Goal: Task Accomplishment & Management: Manage account settings

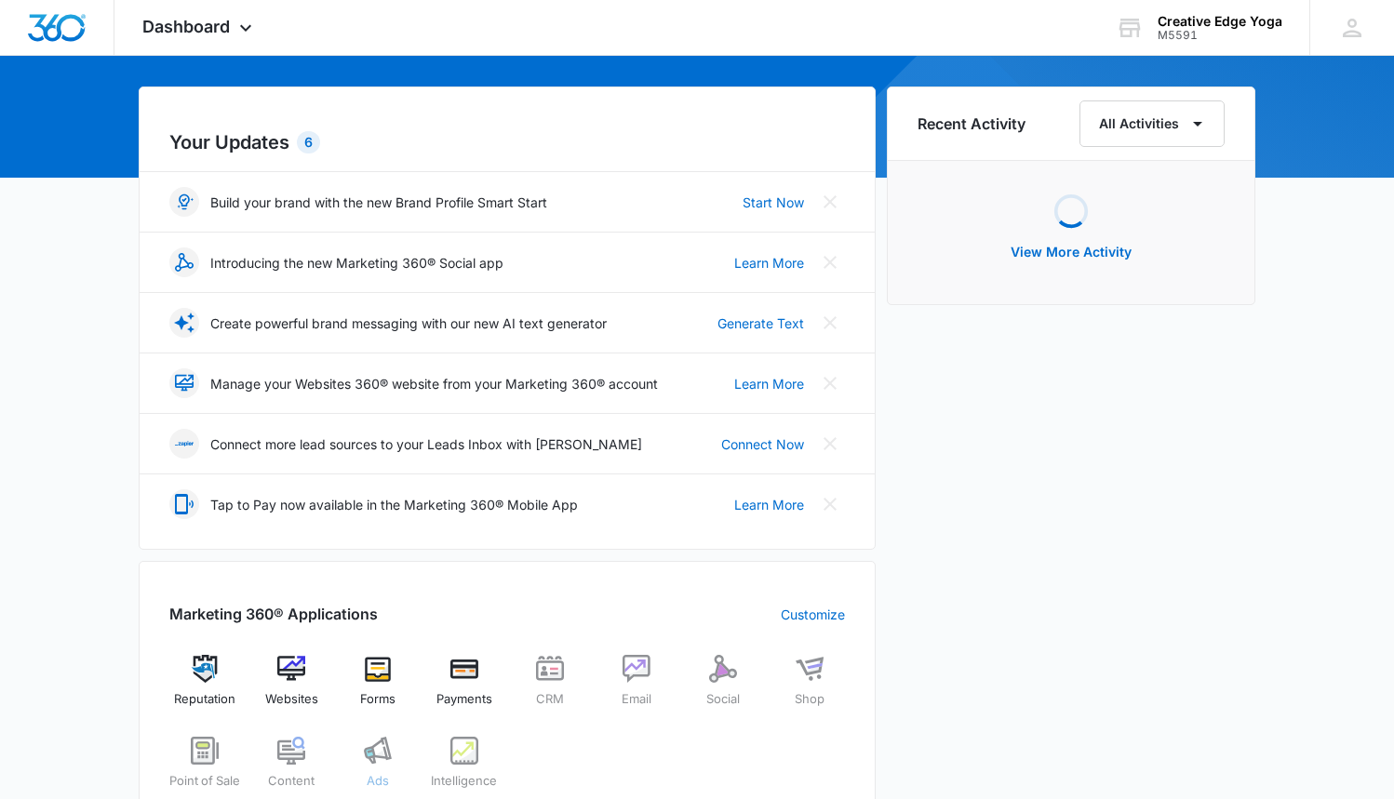
scroll to position [471, 0]
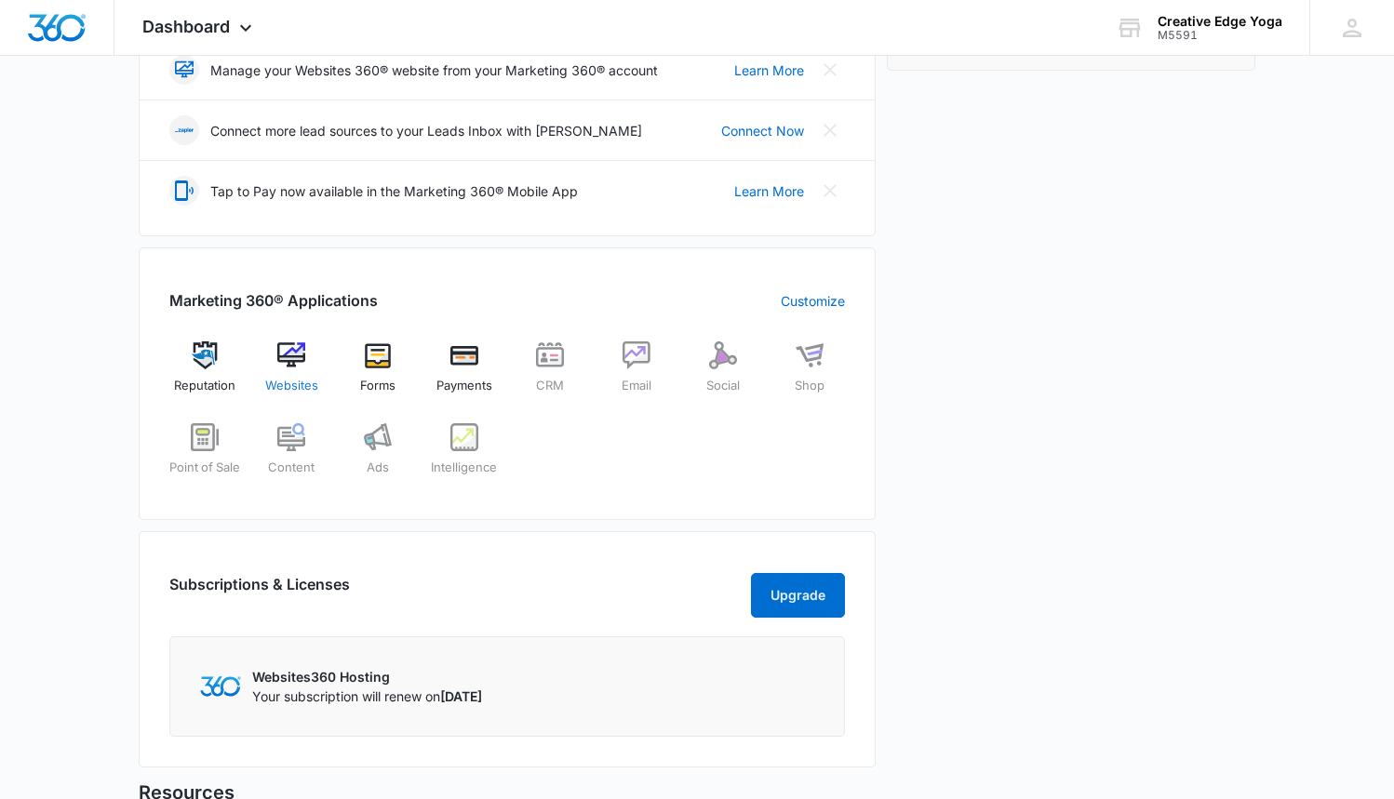
click at [291, 368] on img at bounding box center [291, 356] width 28 height 28
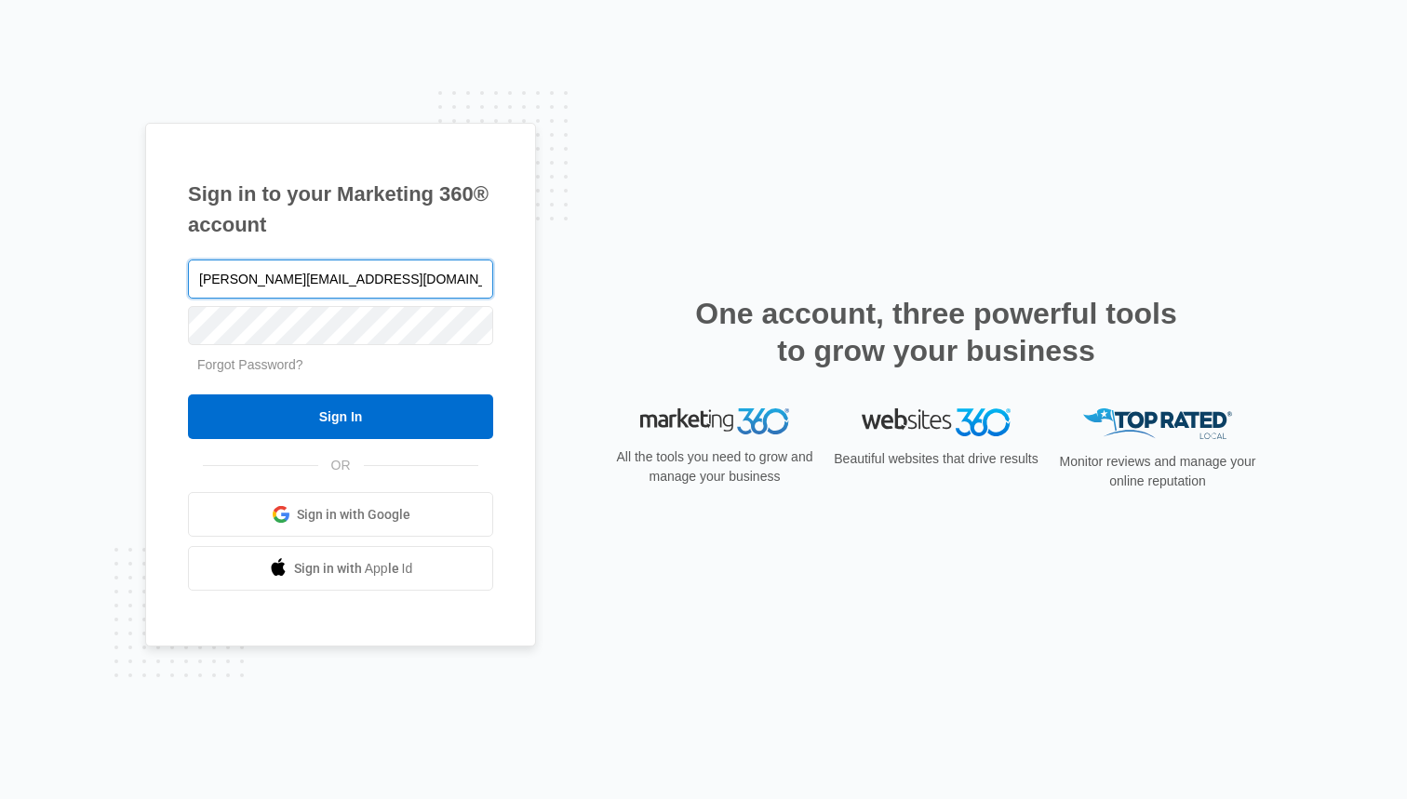
type input "[PERSON_NAME][EMAIL_ADDRESS][DOMAIN_NAME]"
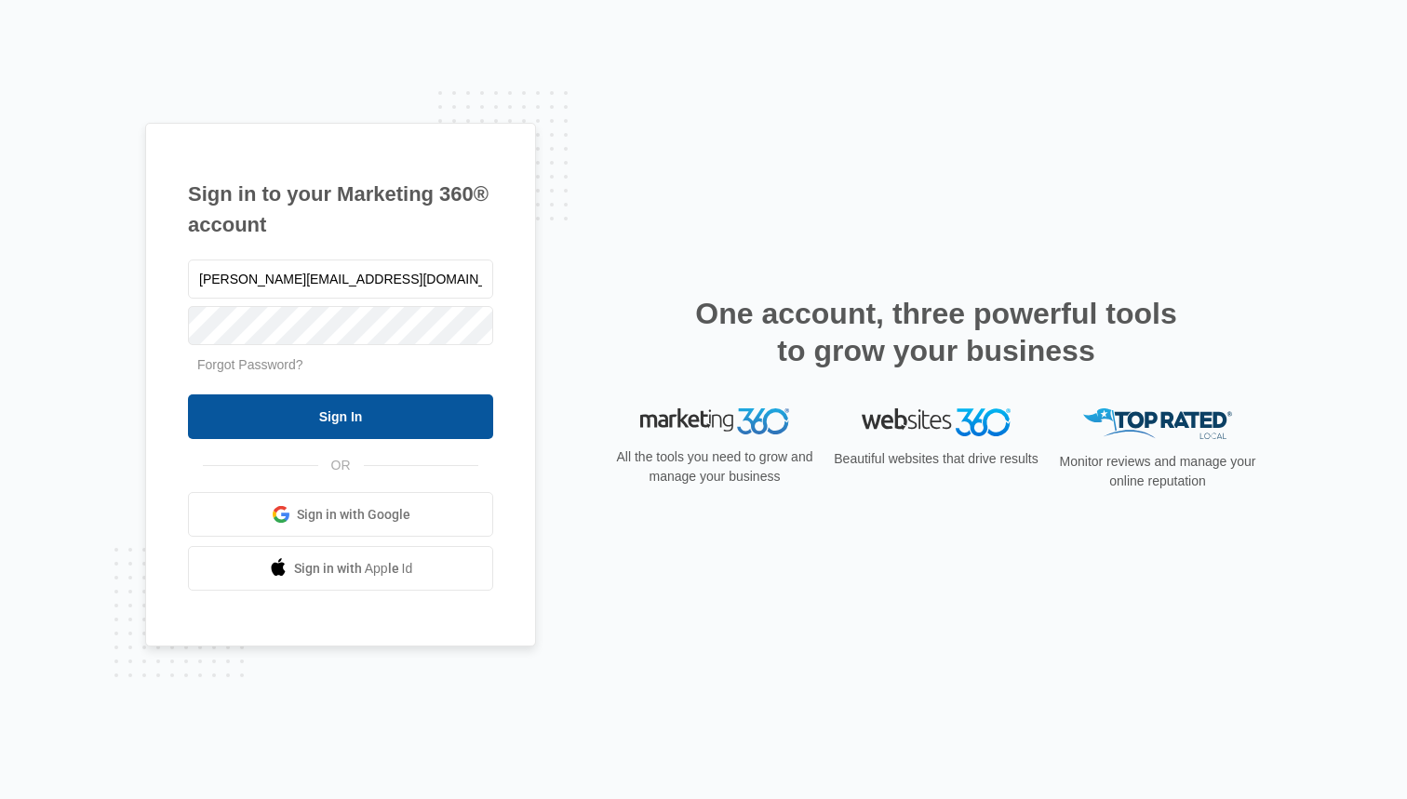
click at [340, 422] on input "Sign In" at bounding box center [340, 417] width 305 height 45
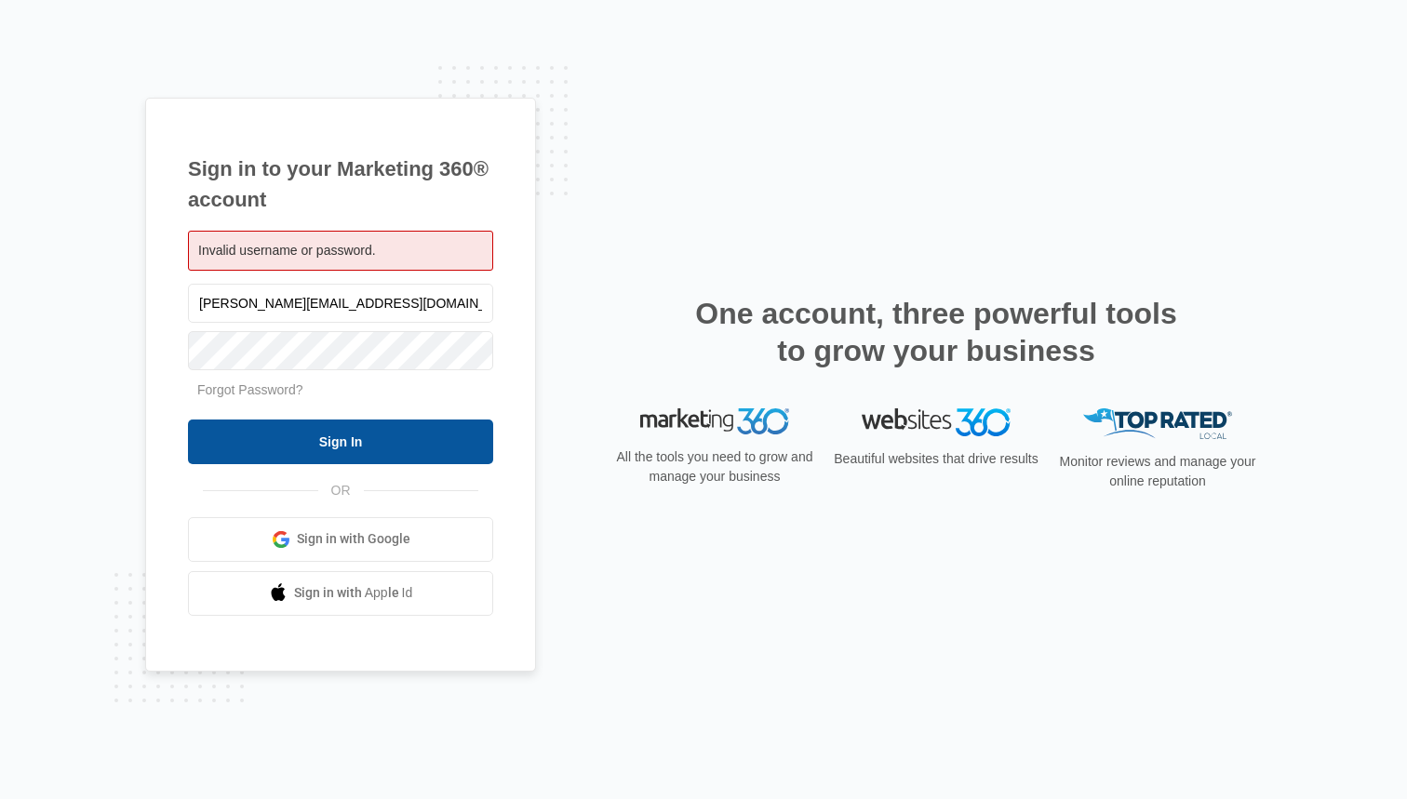
click at [304, 438] on input "Sign In" at bounding box center [340, 442] width 305 height 45
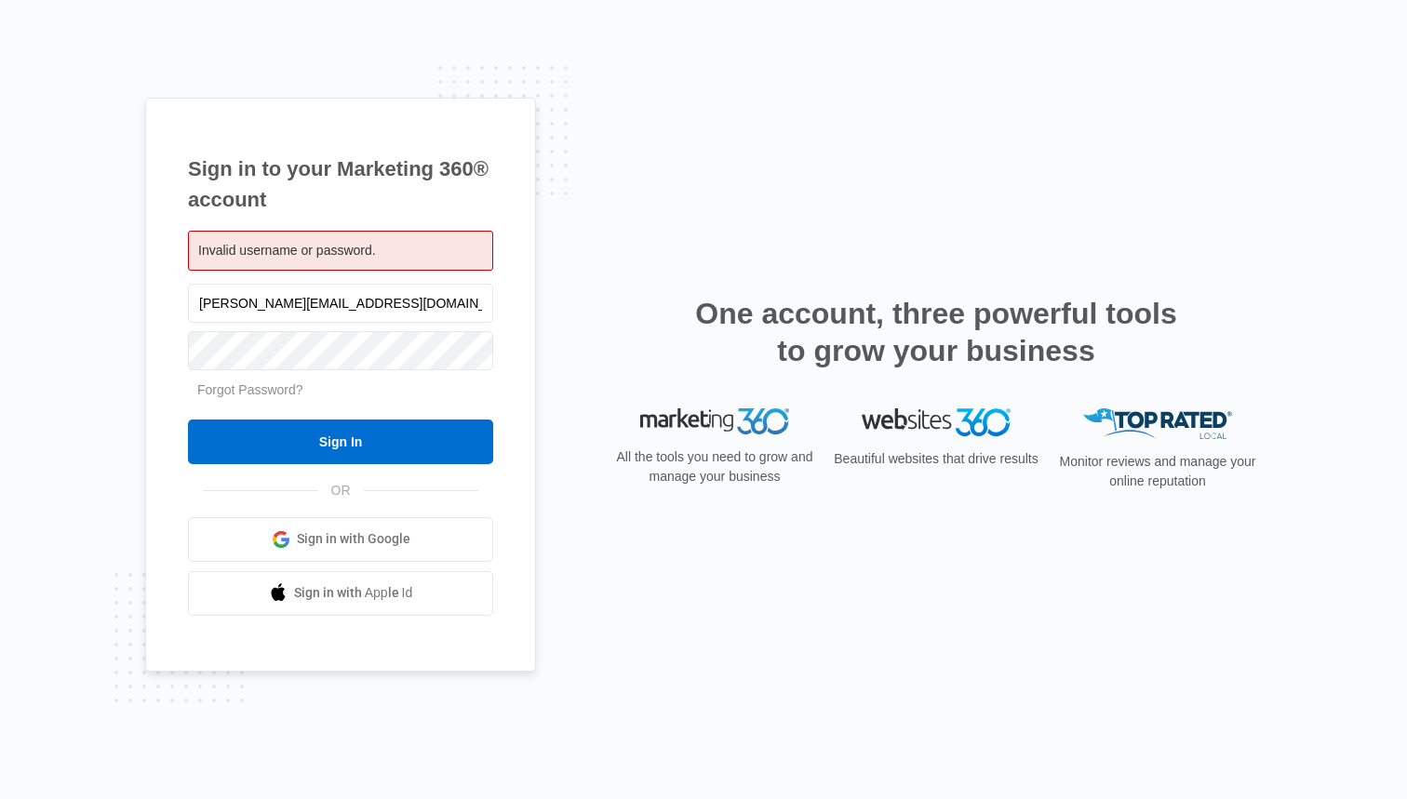
click at [557, 661] on div "Sign in to your Marketing 360® account Invalid username or password. alan@creat…" at bounding box center [703, 400] width 1117 height 604
drag, startPoint x: 529, startPoint y: 405, endPoint x: 515, endPoint y: 404, distance: 14.0
click at [526, 412] on div "Sign in to your Marketing 360® account Invalid username or password. alan@creat…" at bounding box center [340, 385] width 391 height 574
click at [341, 441] on input "Sign In" at bounding box center [340, 442] width 305 height 45
click at [467, 374] on nordpass-icon at bounding box center [340, 374] width 305 height 0
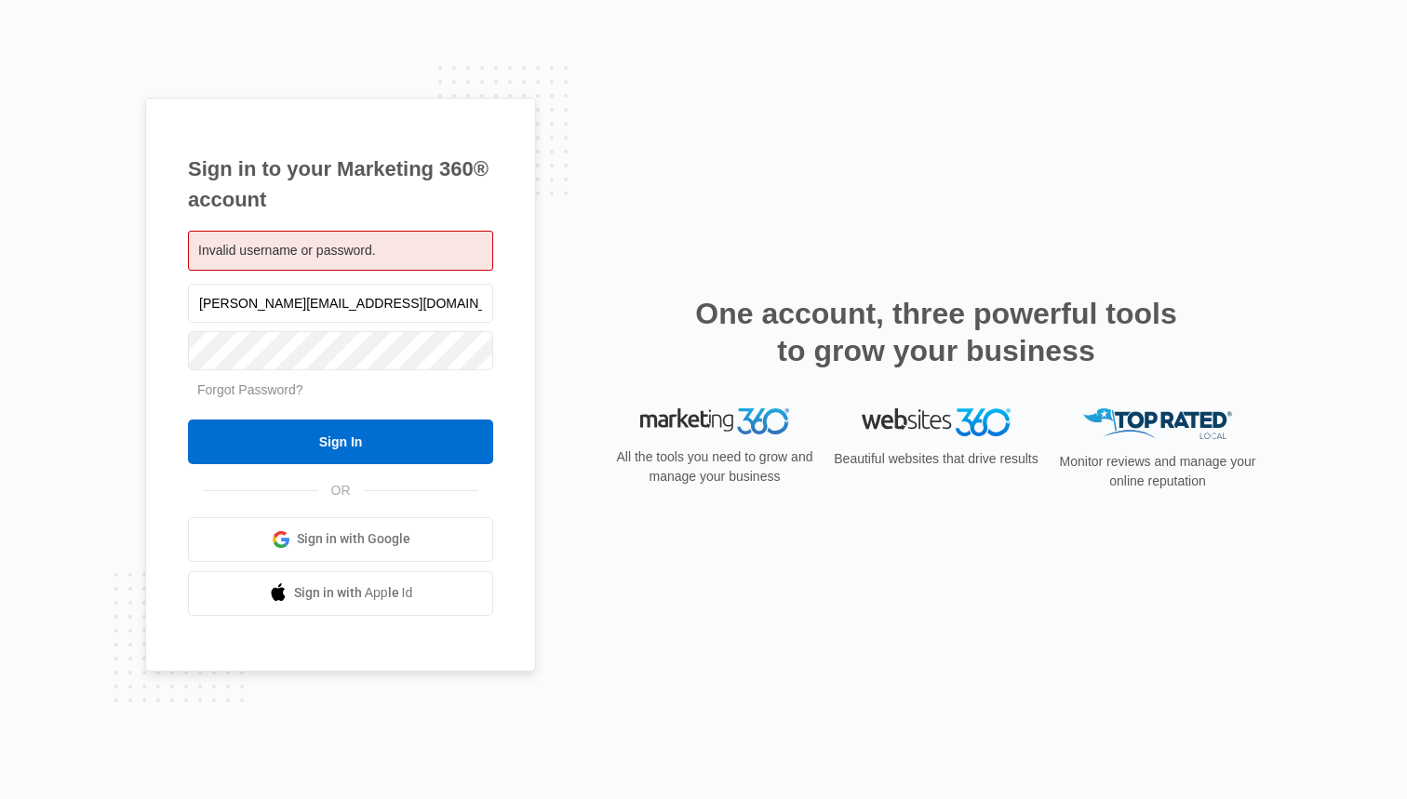
click at [0, 799] on nordpass-autofill-portal at bounding box center [0, 799] width 0 height 0
click at [341, 441] on input "Sign In" at bounding box center [340, 442] width 305 height 45
